Goal: Task Accomplishment & Management: Use online tool/utility

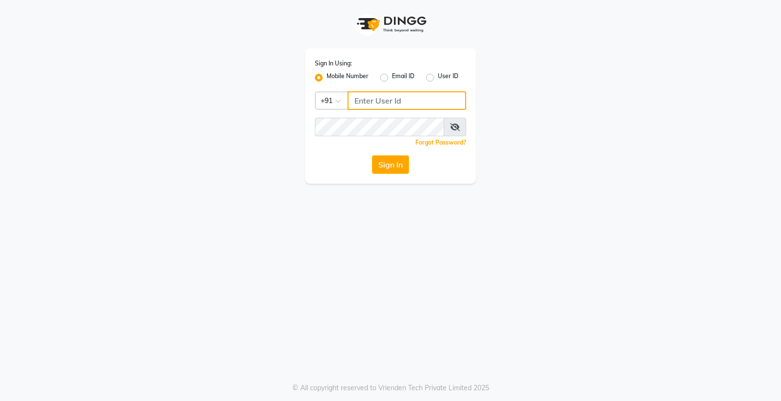
click at [398, 100] on input "Username" at bounding box center [407, 100] width 119 height 19
type input "9056166698"
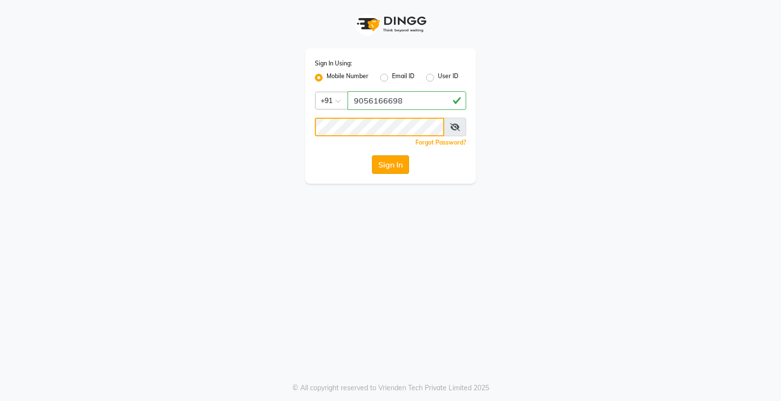
click at [372, 155] on button "Sign In" at bounding box center [390, 164] width 37 height 19
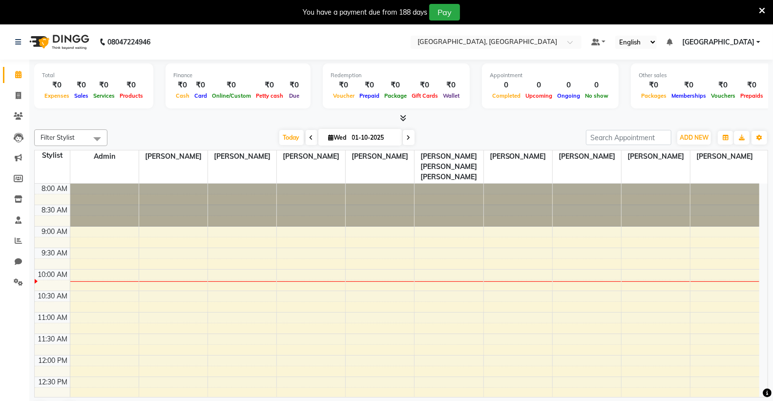
click at [354, 206] on div at bounding box center [380, 205] width 68 height 43
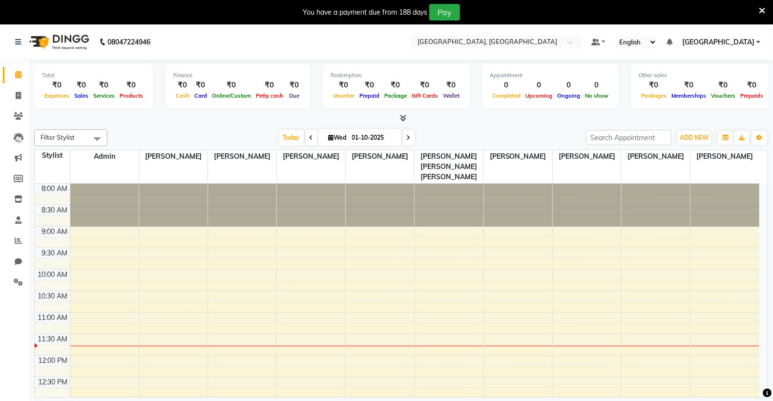
drag, startPoint x: 88, startPoint y: 114, endPoint x: 0, endPoint y: 275, distance: 183.2
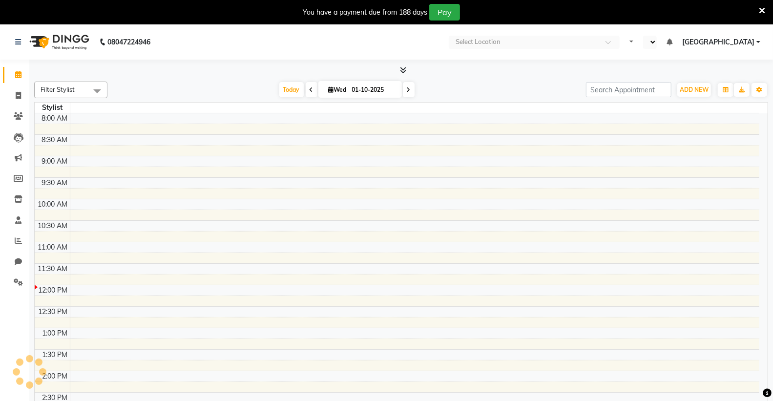
select select "en"
